Goal: Information Seeking & Learning: Find specific fact

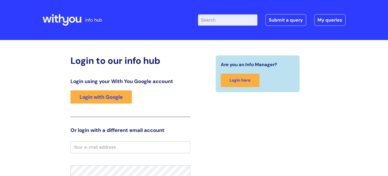
click at [231, 18] on input "Enter your search term here..." at bounding box center [227, 19] width 59 height 11
type input "notice period"
click button "Search" at bounding box center [0, 0] width 0 height 0
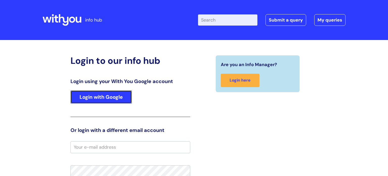
click at [110, 98] on link "Login with Google" at bounding box center [100, 96] width 61 height 13
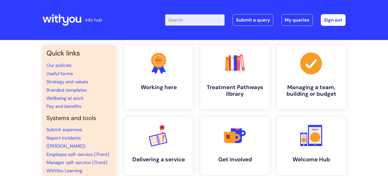
click at [183, 22] on input "Enter your search term here..." at bounding box center [194, 19] width 59 height 11
type input "notice period"
click button "Search" at bounding box center [0, 0] width 0 height 0
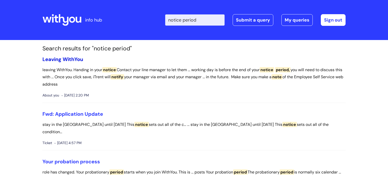
click at [67, 60] on link "Leaving WithYou" at bounding box center [62, 59] width 41 height 7
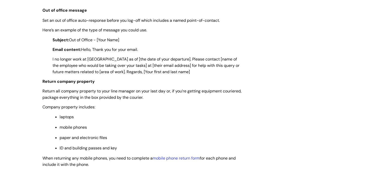
scroll to position [1031, 0]
